Goal: Transaction & Acquisition: Purchase product/service

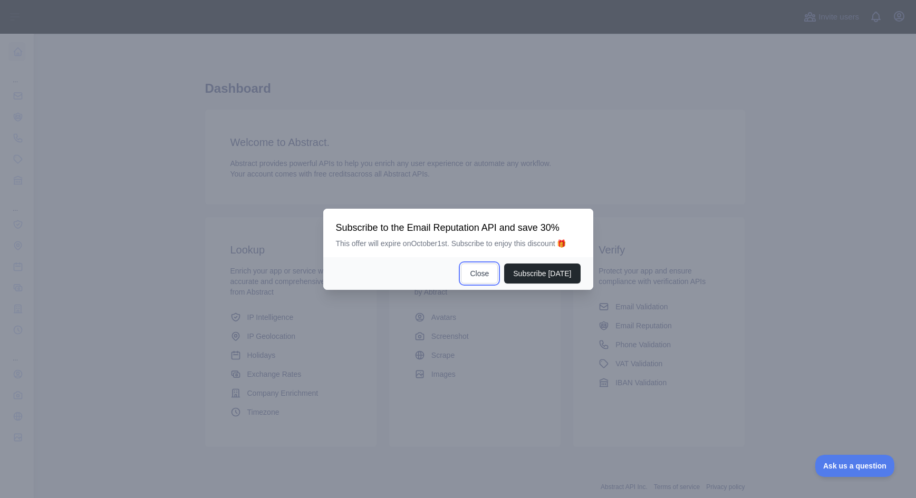
click at [489, 275] on button "Close" at bounding box center [479, 274] width 37 height 20
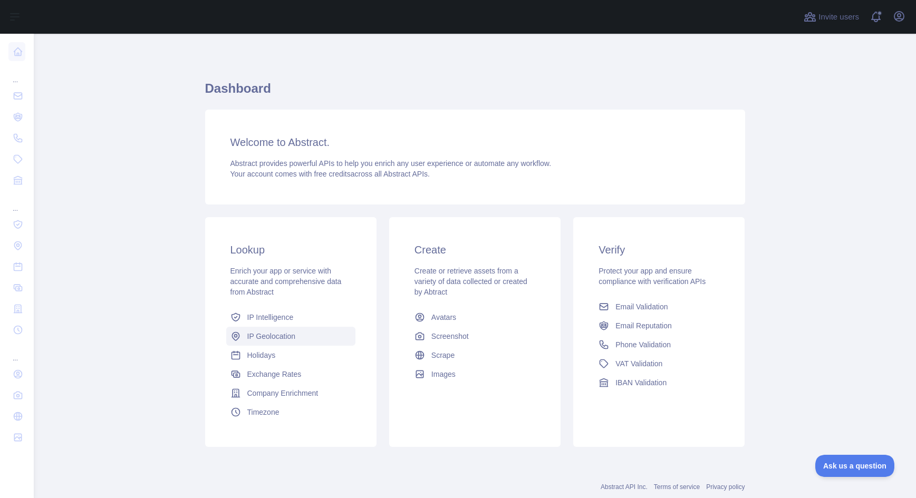
click at [255, 336] on span "IP Geolocation" at bounding box center [271, 336] width 49 height 11
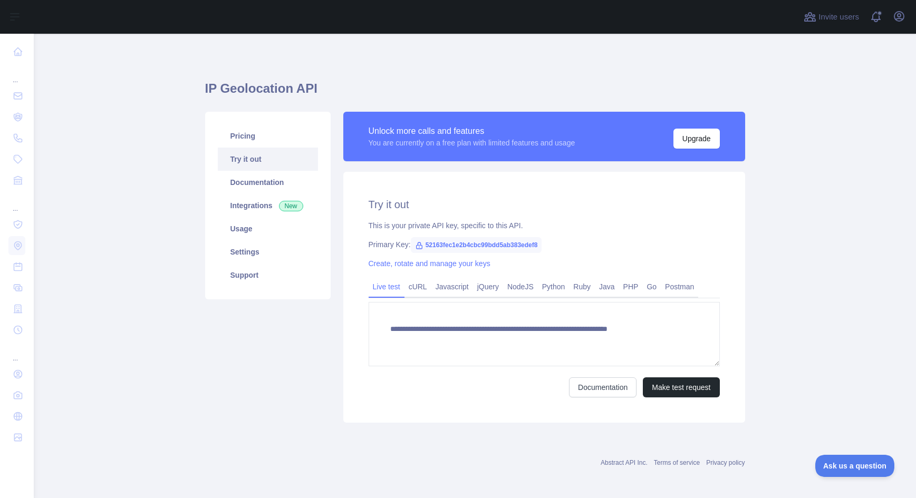
type textarea "**********"
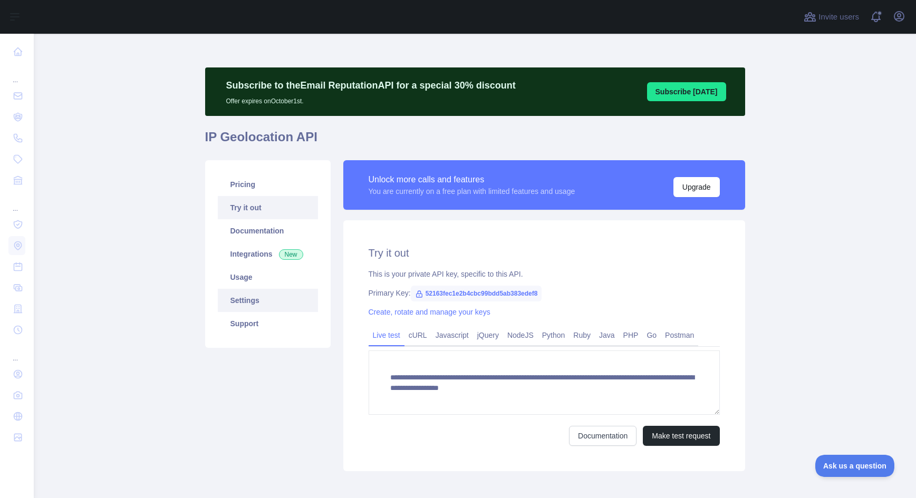
click at [238, 301] on link "Settings" at bounding box center [268, 300] width 100 height 23
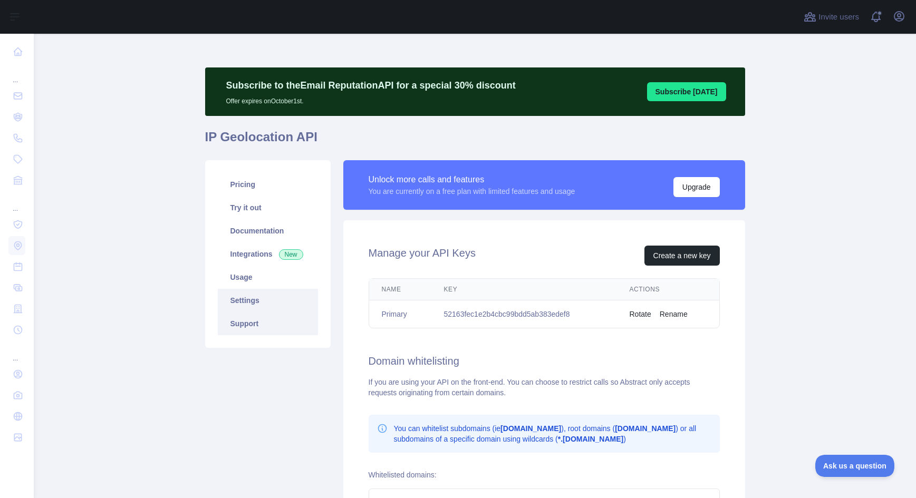
click at [246, 323] on link "Support" at bounding box center [268, 323] width 100 height 23
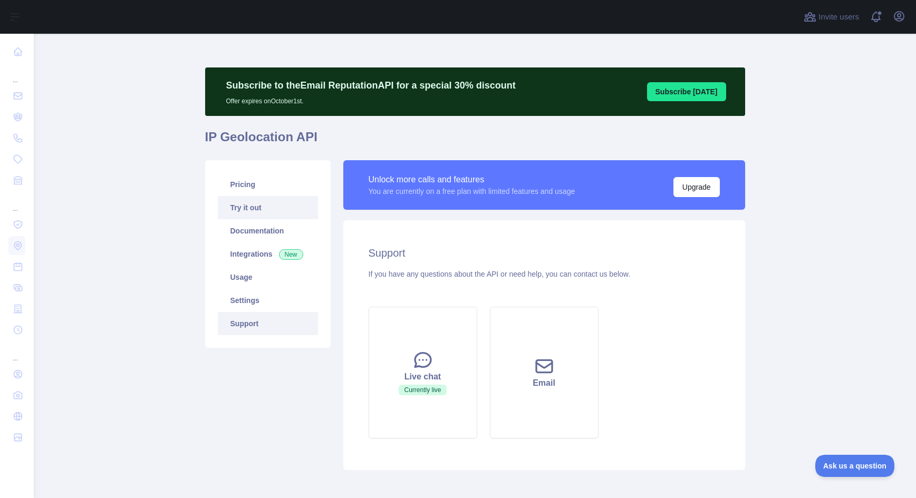
click at [249, 204] on link "Try it out" at bounding box center [268, 207] width 100 height 23
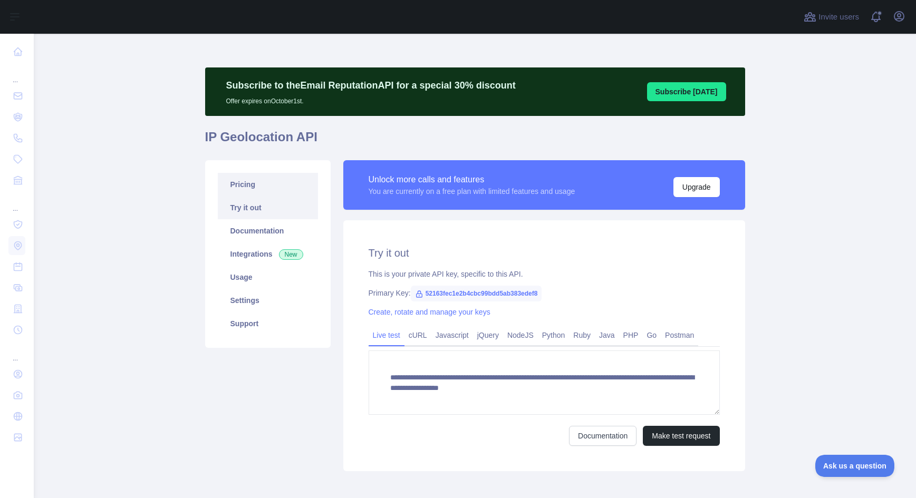
click at [243, 182] on link "Pricing" at bounding box center [268, 184] width 100 height 23
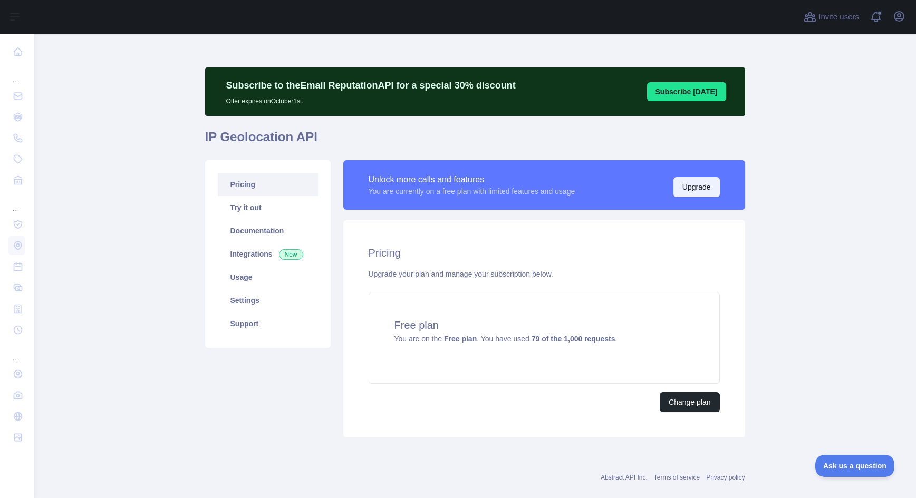
click at [679, 189] on button "Upgrade" at bounding box center [696, 187] width 46 height 20
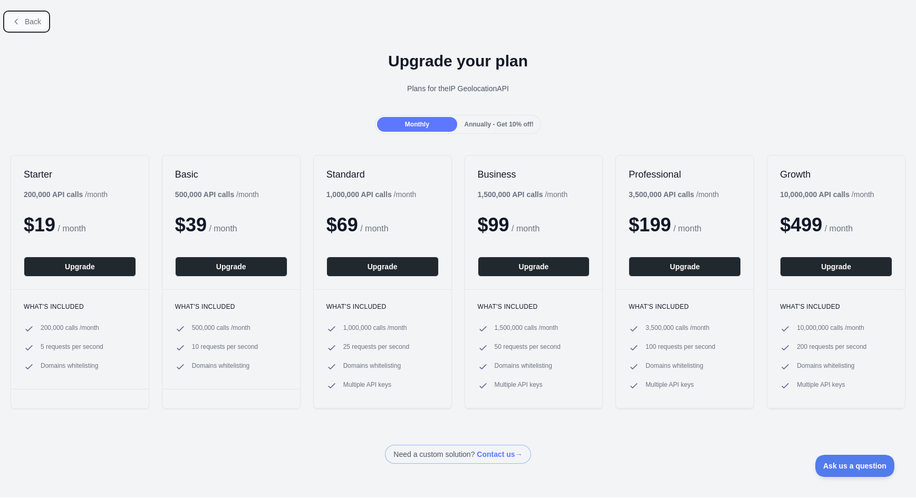
click at [15, 24] on icon at bounding box center [16, 21] width 8 height 8
